Goal: Task Accomplishment & Management: Complete application form

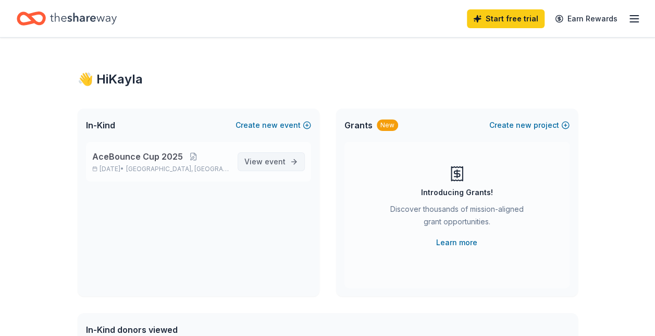
click at [273, 166] on span "View event" at bounding box center [264, 161] width 41 height 13
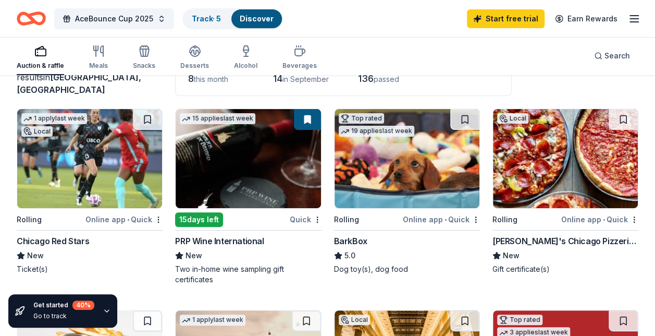
scroll to position [63, 0]
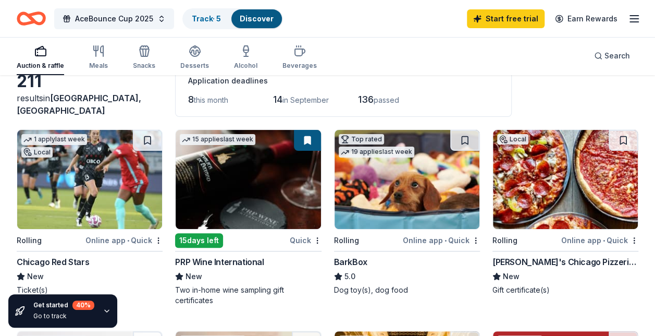
click at [572, 170] on img at bounding box center [565, 179] width 145 height 99
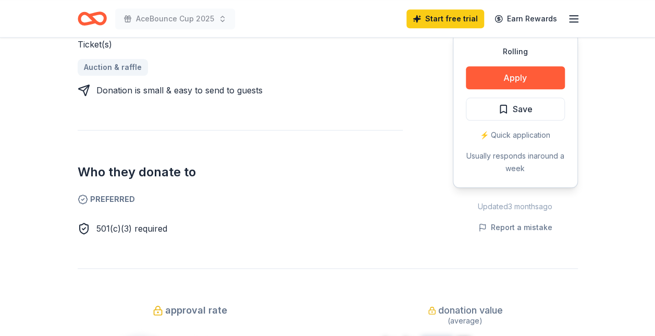
scroll to position [480, 0]
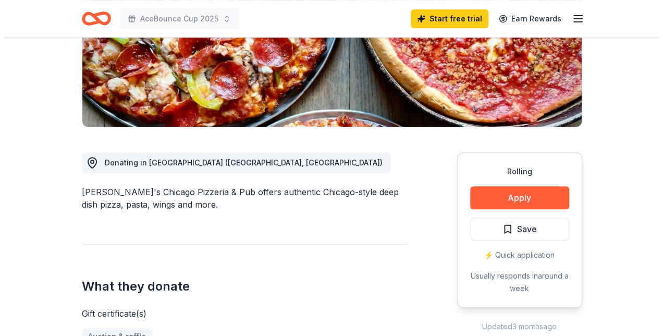
scroll to position [188, 0]
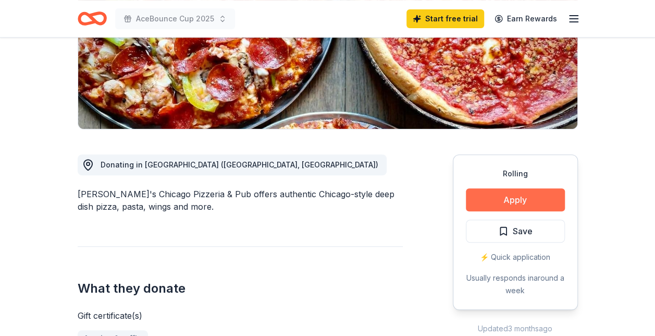
click at [530, 207] on button "Apply" at bounding box center [515, 199] width 99 height 23
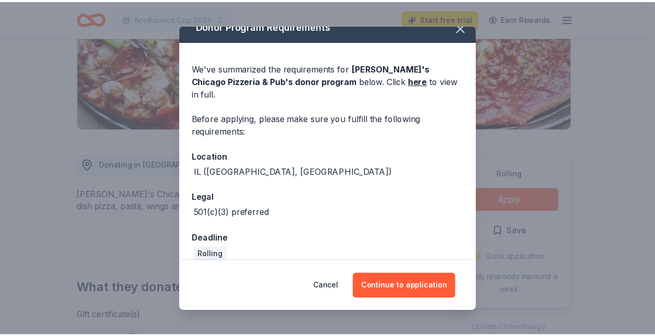
scroll to position [0, 0]
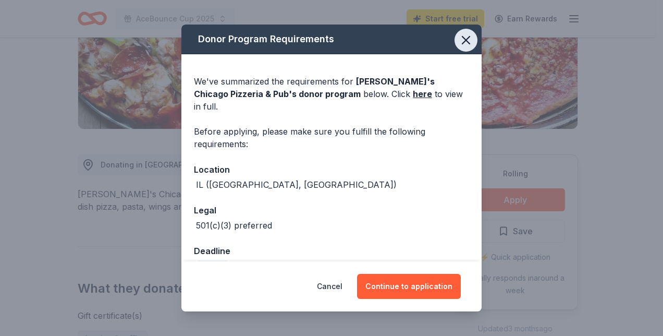
click at [459, 42] on icon "button" at bounding box center [466, 40] width 15 height 15
